Goal: Find contact information: Find contact information

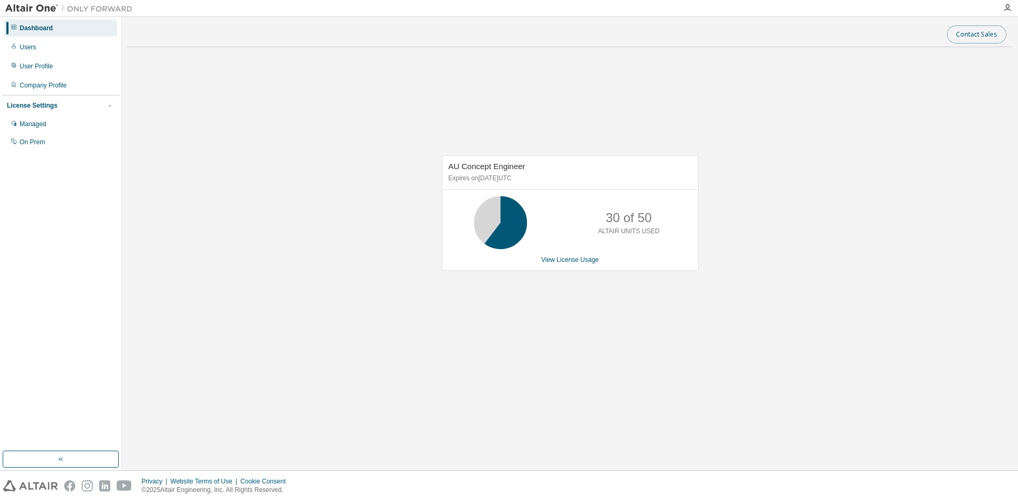
click at [974, 32] on button "Contact Sales" at bounding box center [976, 34] width 59 height 18
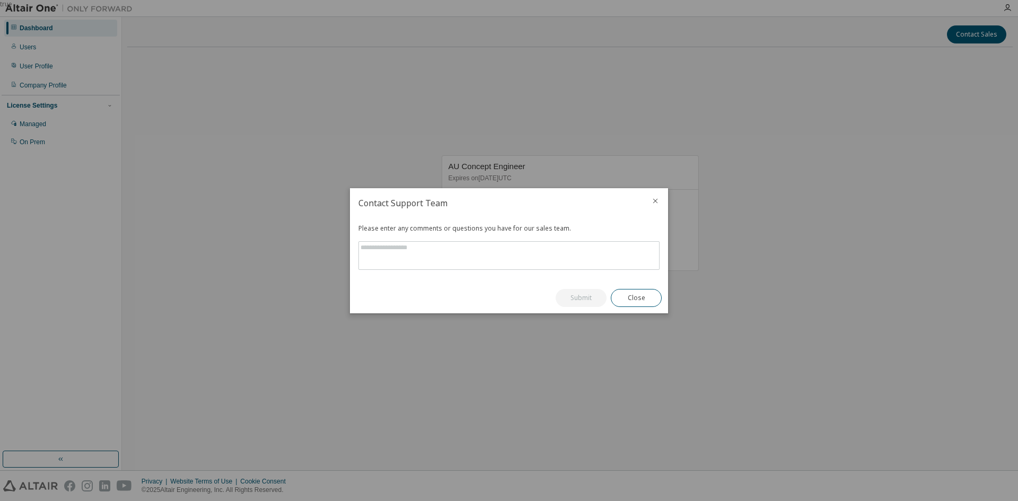
click at [657, 202] on icon "close" at bounding box center [655, 201] width 8 height 8
